Goal: Information Seeking & Learning: Understand process/instructions

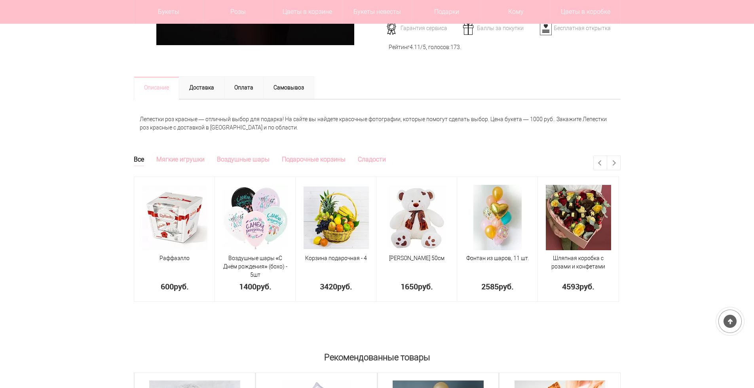
scroll to position [277, 0]
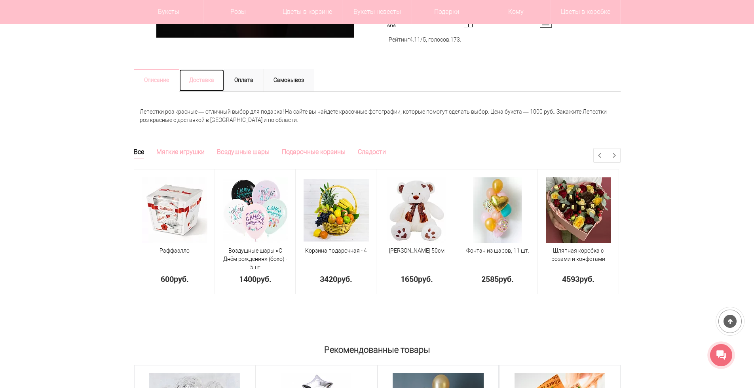
click at [210, 78] on link "Доставка" at bounding box center [202, 80] width 46 height 23
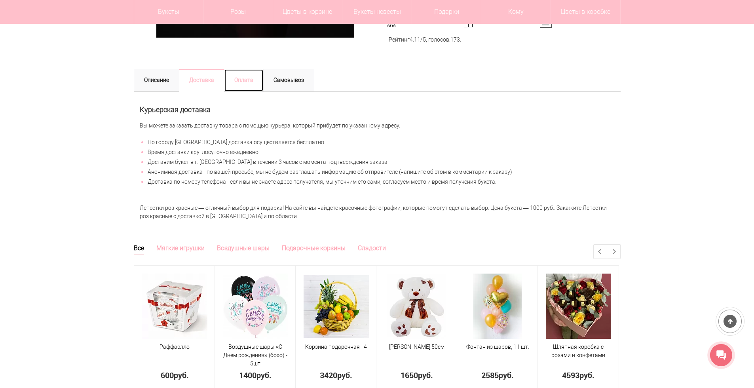
click at [236, 82] on link "Оплата" at bounding box center [244, 80] width 40 height 23
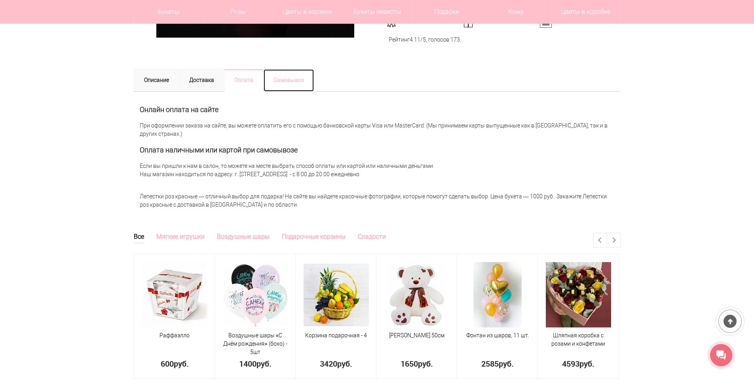
click at [277, 77] on link "Самовывоз" at bounding box center [288, 80] width 51 height 23
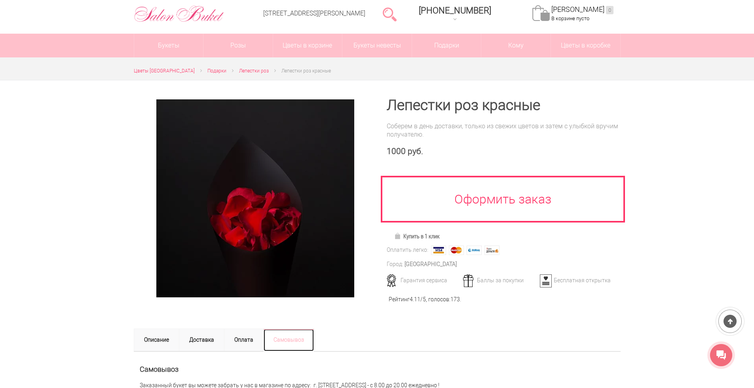
scroll to position [0, 0]
